Goal: Task Accomplishment & Management: Use online tool/utility

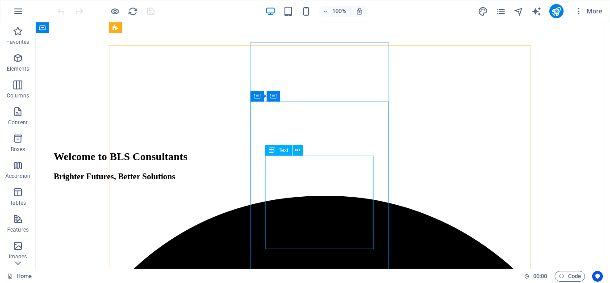
scroll to position [849, 0]
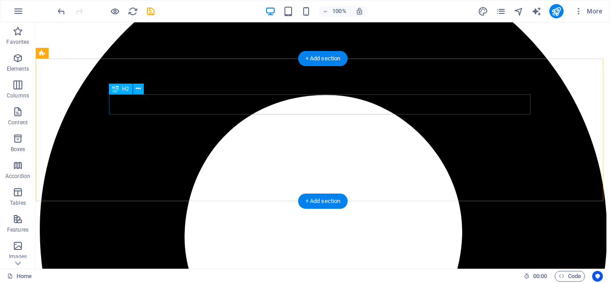
scroll to position [1065, 0]
